Goal: Navigation & Orientation: Find specific page/section

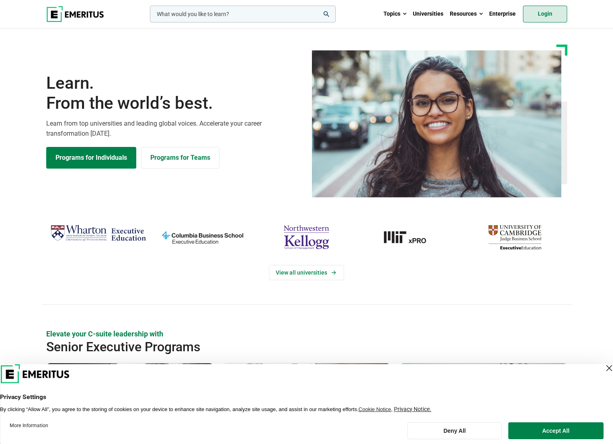
click at [538, 14] on link "Login" at bounding box center [545, 14] width 44 height 17
click at [31, 285] on div "View all universities" at bounding box center [306, 263] width 613 height 83
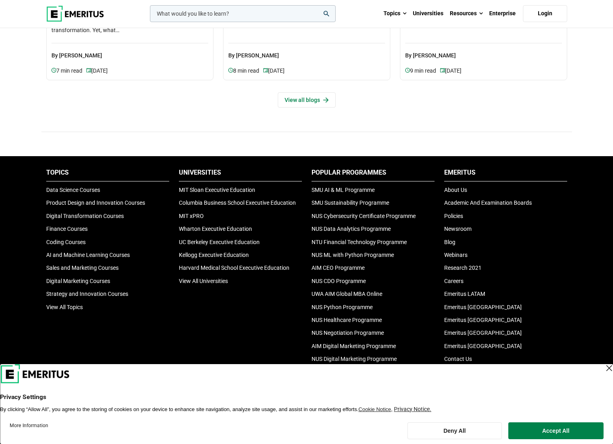
scroll to position [2712, 0]
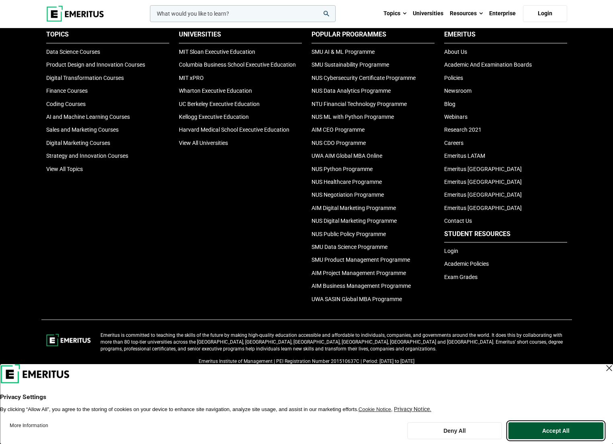
click at [545, 430] on button "Accept All" at bounding box center [555, 431] width 95 height 17
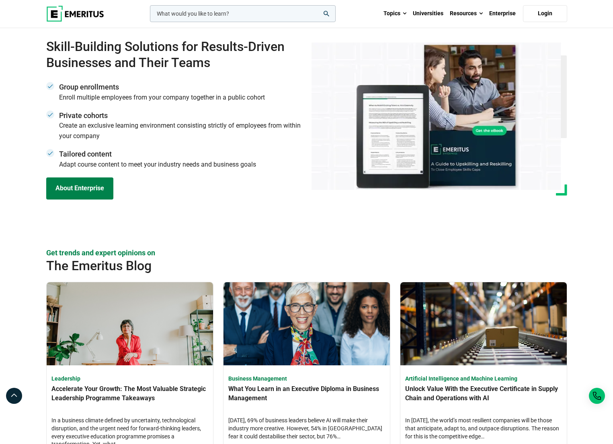
scroll to position [2154, 0]
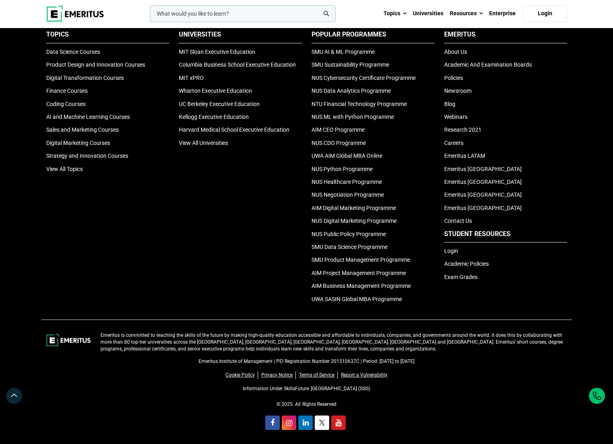
scroll to position [2694, 0]
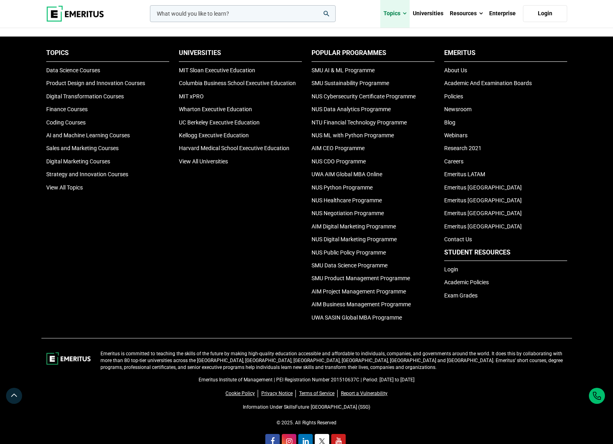
click at [404, 13] on span at bounding box center [405, 14] width 4 height 8
click at [403, 12] on link "Topics" at bounding box center [394, 14] width 29 height 28
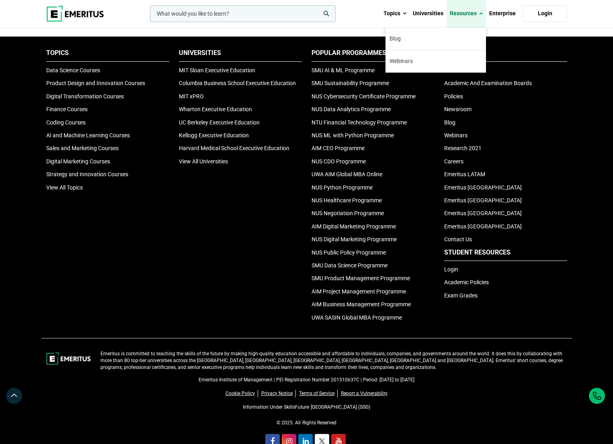
click at [476, 14] on link "Resources" at bounding box center [465, 14] width 39 height 28
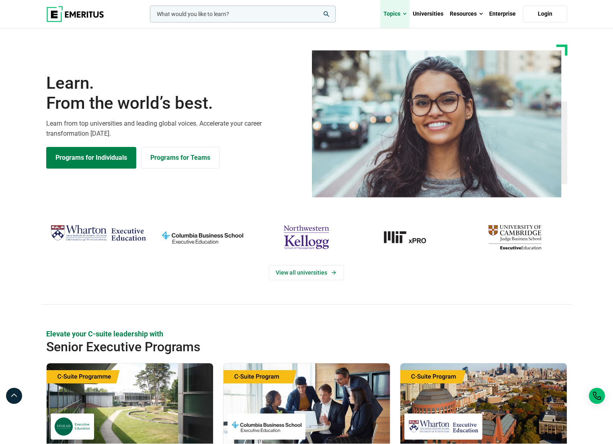
click at [401, 16] on link "Topics" at bounding box center [394, 14] width 29 height 28
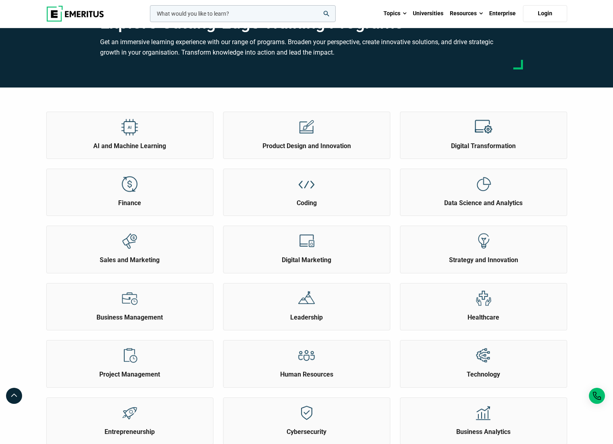
scroll to position [51, 0]
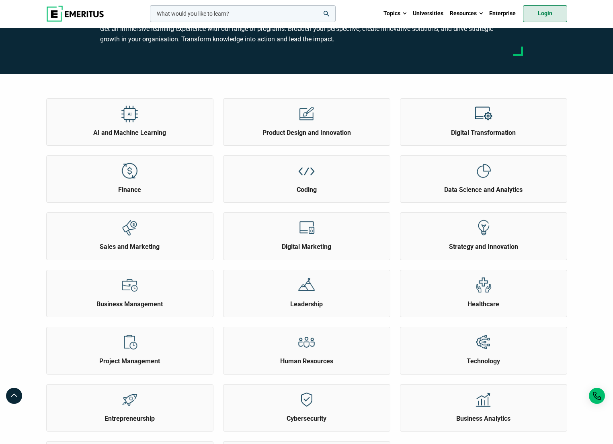
click at [548, 6] on link "Login" at bounding box center [545, 13] width 44 height 17
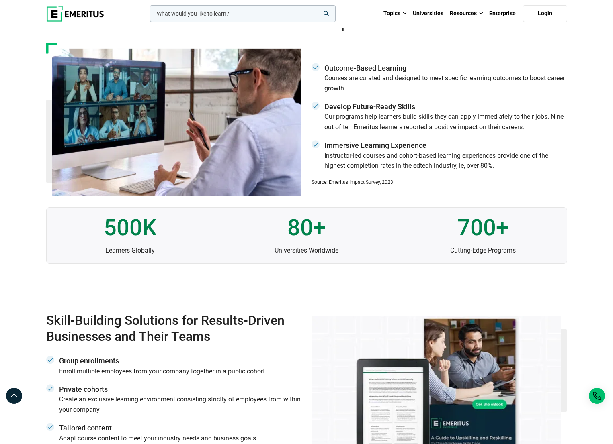
scroll to position [2186, 0]
